Goal: Answer question/provide support

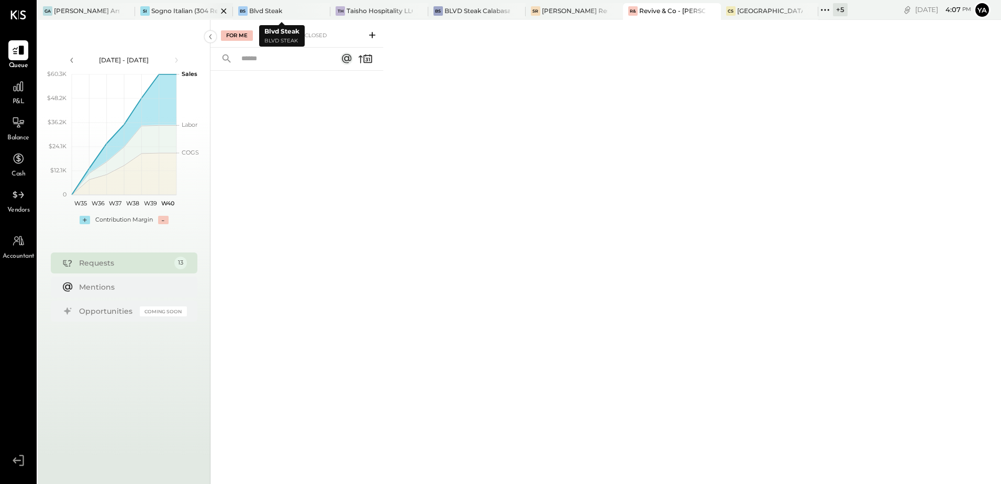
click at [185, 13] on div "Sogno Italian (304 Restaurant)" at bounding box center [183, 10] width 65 height 9
click at [273, 38] on div "For Client" at bounding box center [276, 35] width 42 height 10
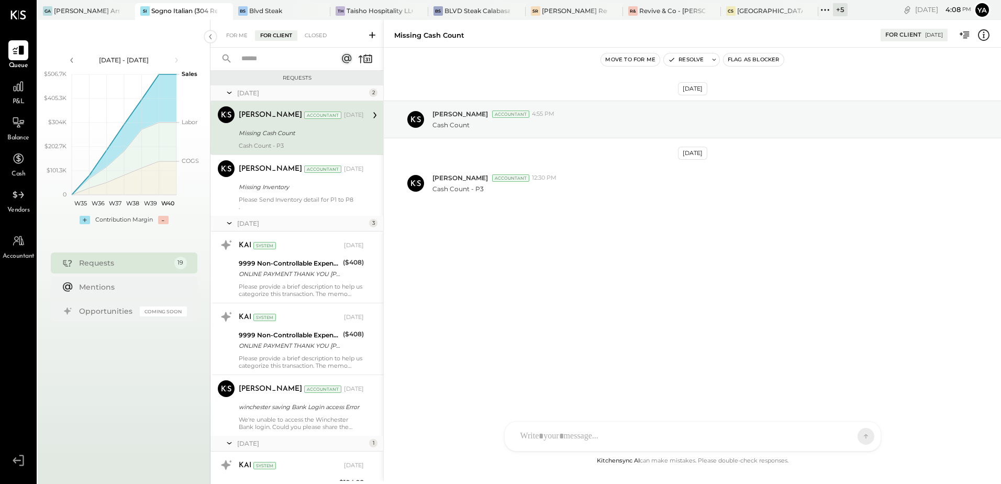
click at [293, 132] on div "Missing Cash Count" at bounding box center [300, 133] width 122 height 10
click at [364, 61] on icon at bounding box center [367, 59] width 8 height 8
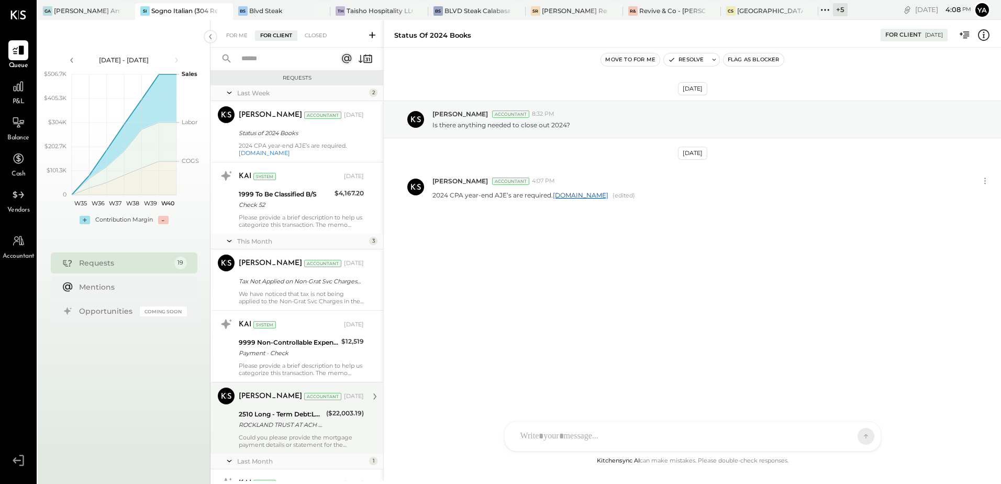
click at [349, 434] on div "Could you please provide the mortgage payment details or statement for the Rock…" at bounding box center [301, 441] width 125 height 15
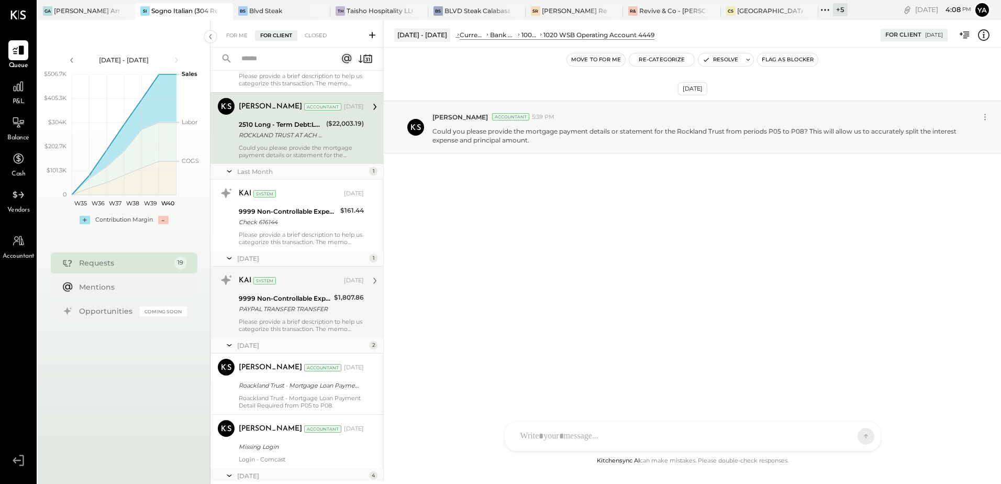
scroll to position [366, 0]
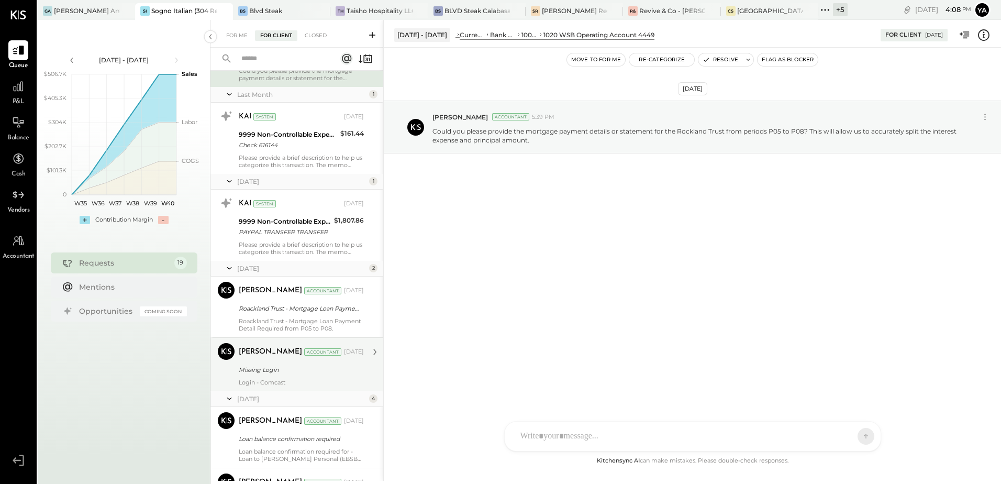
click at [318, 374] on div "Missing Login" at bounding box center [300, 369] width 122 height 10
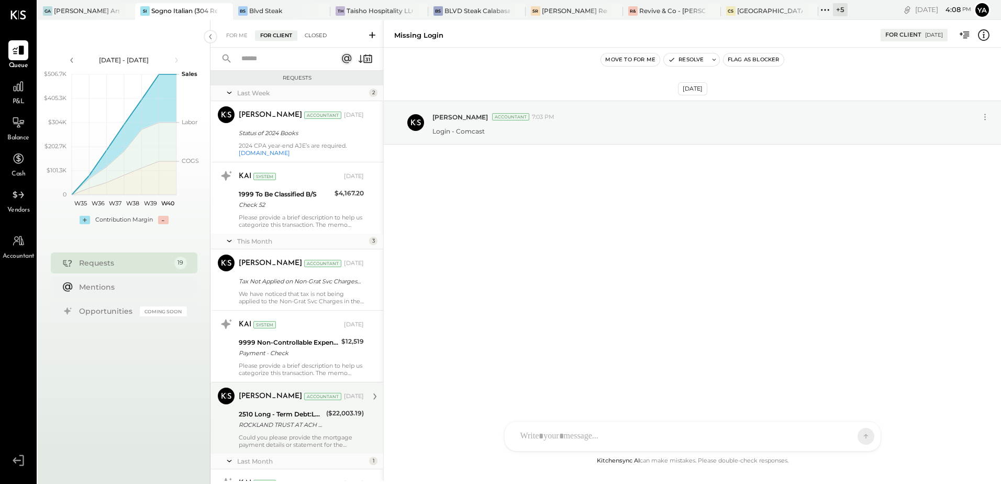
click at [324, 37] on div "Closed" at bounding box center [315, 35] width 32 height 10
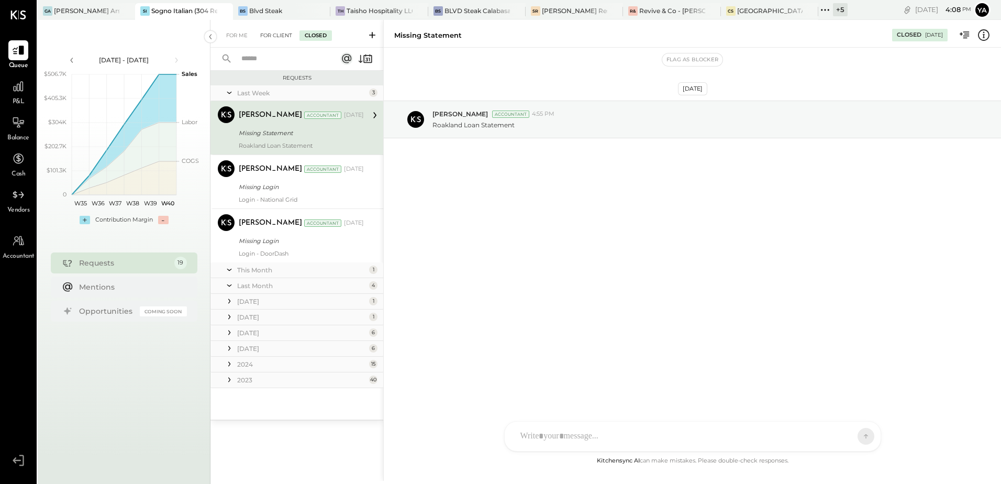
click at [282, 38] on div "For Client" at bounding box center [276, 35] width 42 height 10
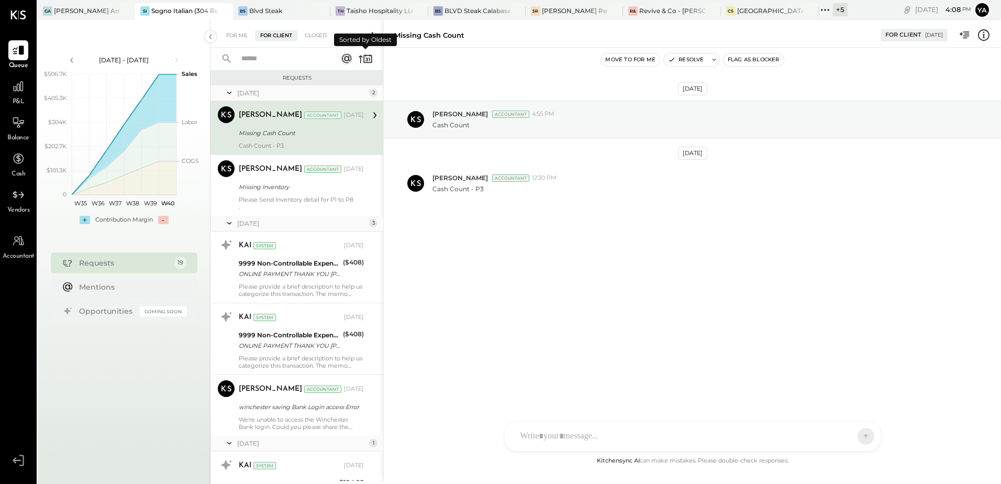
click at [367, 56] on icon at bounding box center [367, 59] width 8 height 8
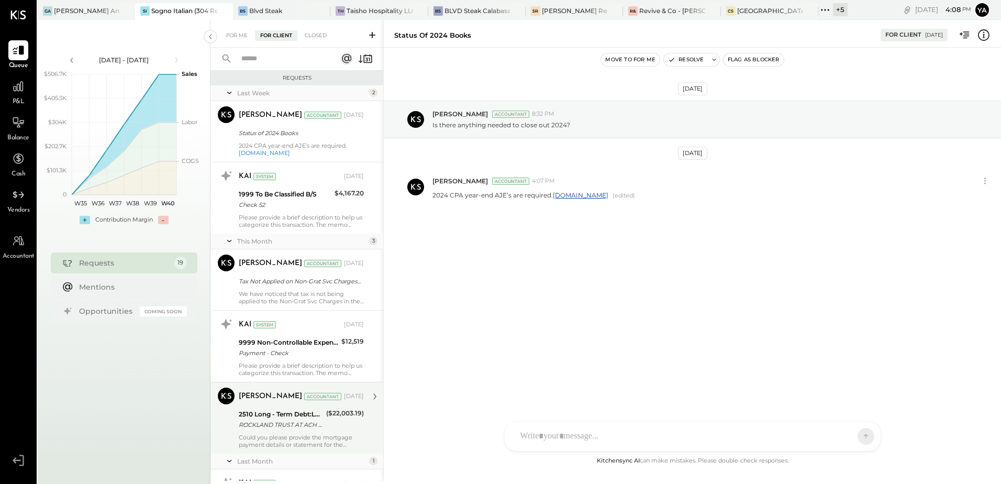
click at [297, 420] on div "ROCKLAND TRUST AT ACH TRANSFERS AT TRNSFER AT External Transfer Rockland Trust …" at bounding box center [281, 424] width 84 height 10
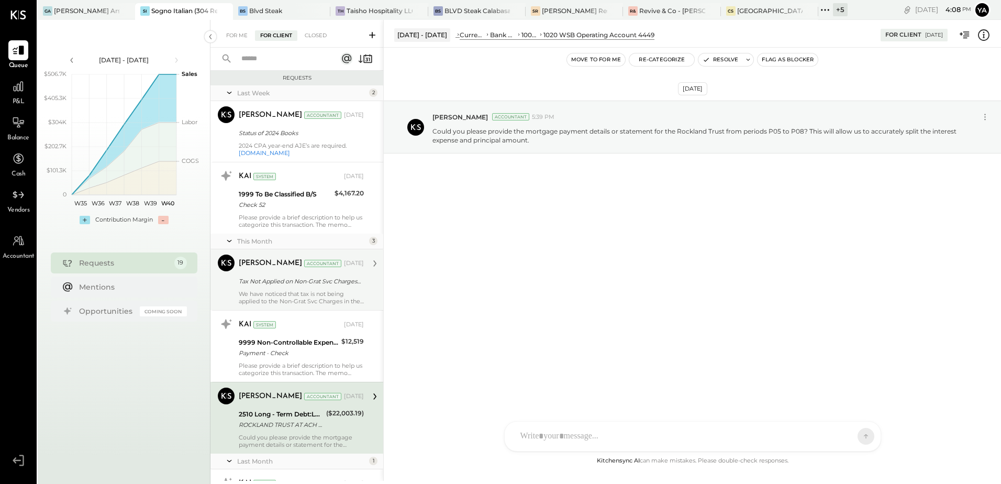
click at [294, 305] on div "[PERSON_NAME] Accountant [PERSON_NAME] Accountant [DATE] Tax Not Applied on Non…" at bounding box center [296, 279] width 173 height 61
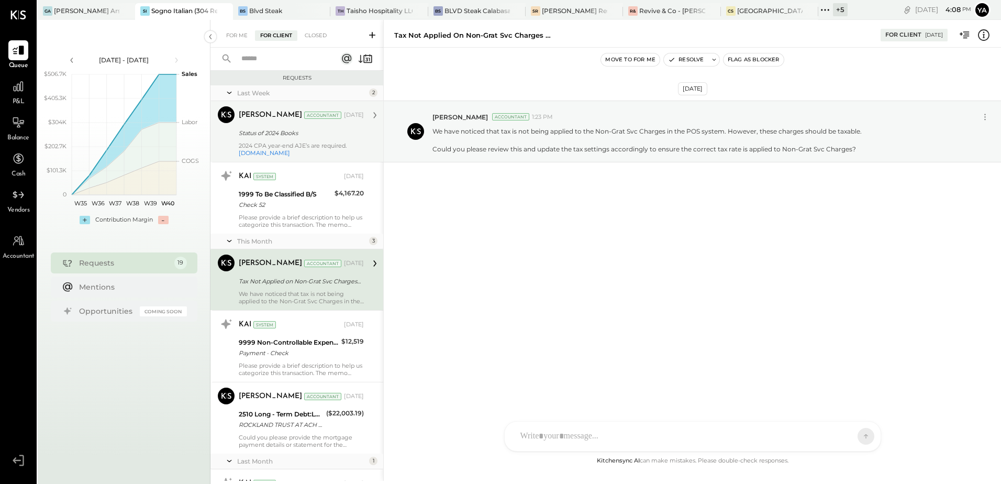
click at [299, 141] on div "[PERSON_NAME] Accountant [DATE] Status of 2024 Books 2024 CPA year-end AJE’s ar…" at bounding box center [301, 131] width 125 height 50
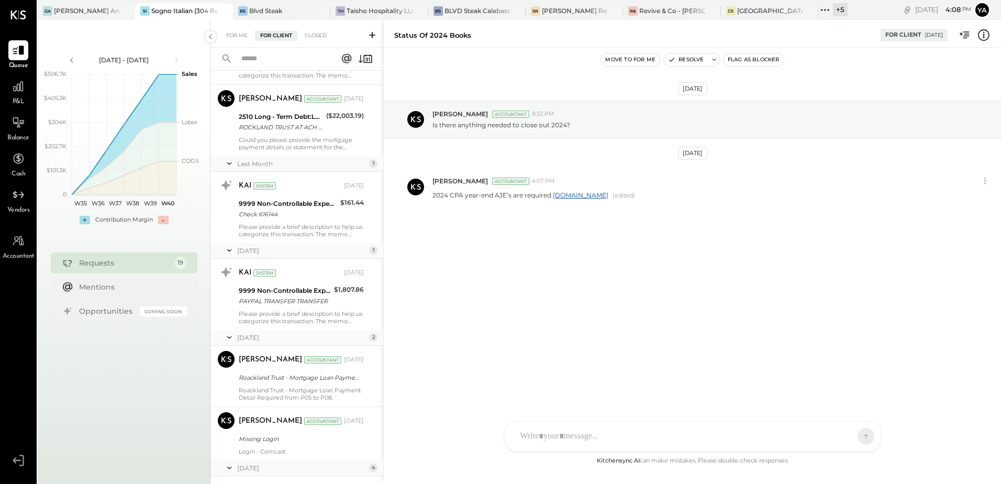
scroll to position [366, 0]
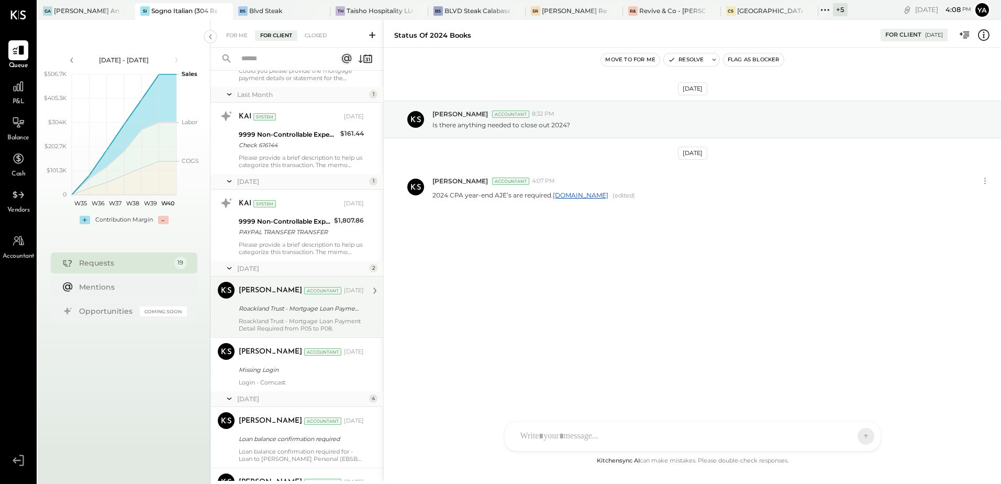
click at [315, 315] on div "Yasin Shabhai Accountant [DATE] Roackland Trust - Mortgage Loan Payment Detail …" at bounding box center [301, 307] width 125 height 50
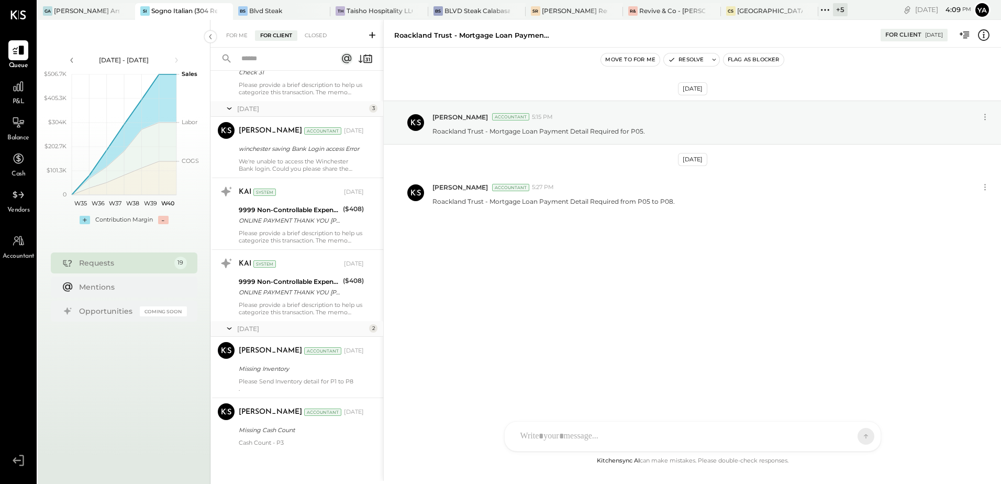
scroll to position [1015, 0]
click at [303, 159] on div "We're unable to access the Winchester Bank login. Could you please share the up…" at bounding box center [301, 164] width 125 height 15
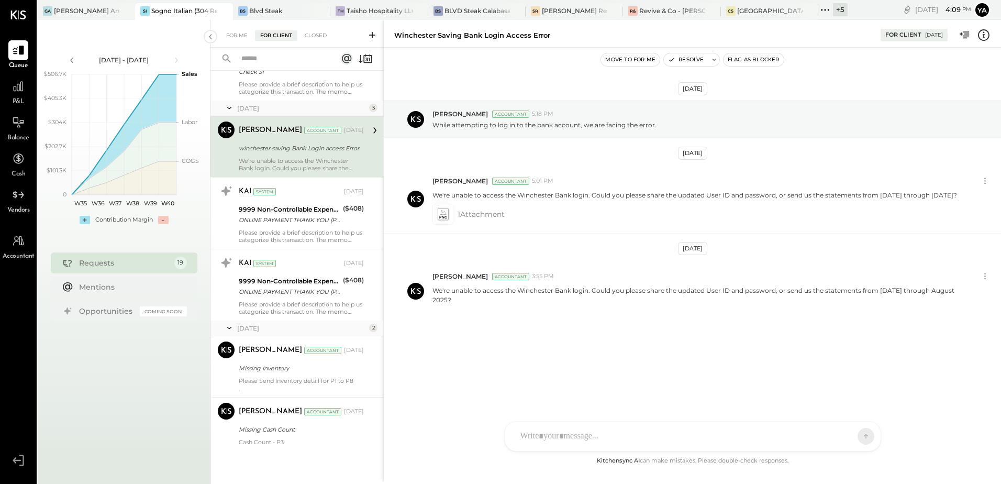
click at [758, 59] on button "Flag as Blocker" at bounding box center [754, 59] width 60 height 13
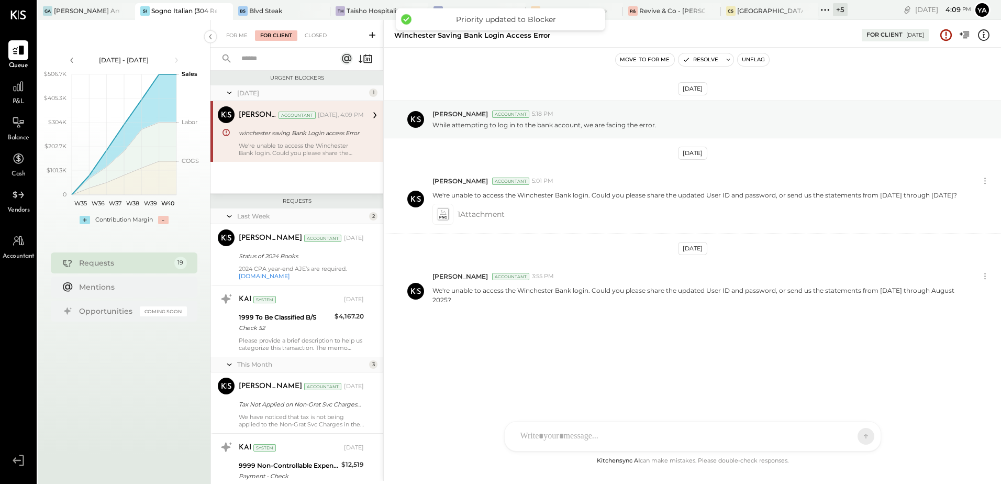
click at [279, 141] on div "[PERSON_NAME] Accountant [DATE], 4:09 PM winchester saving Bank Login access Er…" at bounding box center [301, 131] width 125 height 50
